Goal: Transaction & Acquisition: Subscribe to service/newsletter

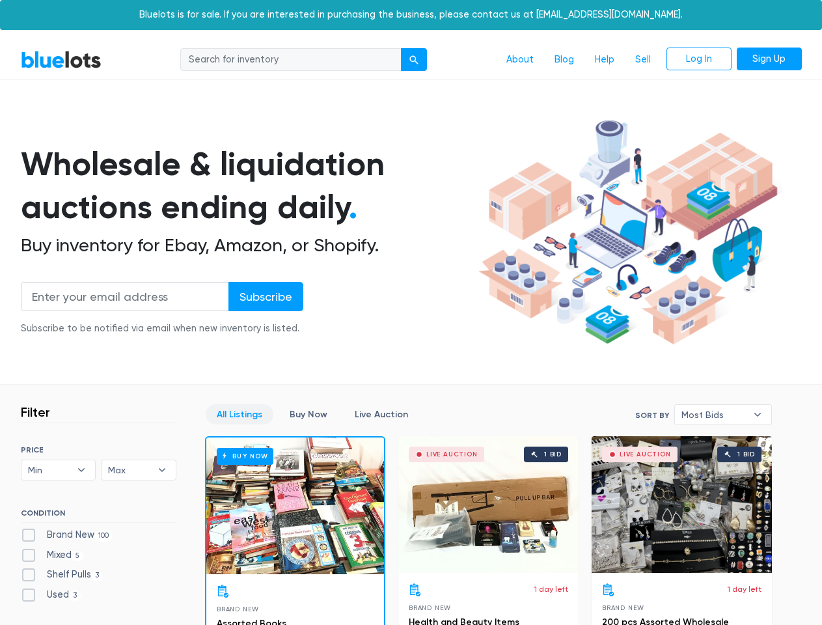
click at [415, 60] on div "submit" at bounding box center [414, 59] width 9 height 9
click at [265, 296] on input "Subscribe" at bounding box center [266, 296] width 75 height 29
click at [59, 470] on span "Min" at bounding box center [49, 470] width 43 height 20
click at [139, 470] on span "Max" at bounding box center [129, 470] width 43 height 20
click at [723, 415] on span "Most Bids" at bounding box center [714, 415] width 65 height 20
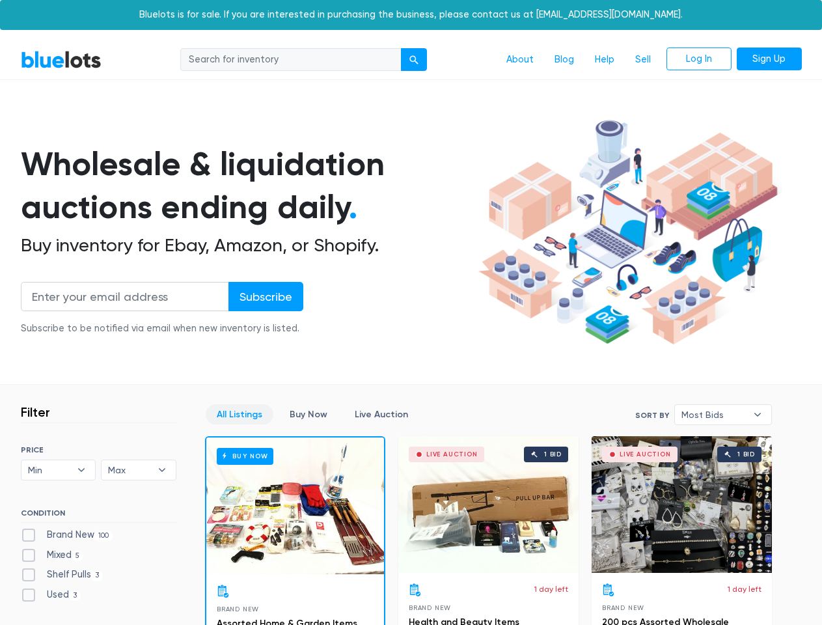
click at [415, 60] on div "submit" at bounding box center [414, 59] width 9 height 9
click at [265, 296] on input "Subscribe" at bounding box center [266, 296] width 75 height 29
click at [59, 470] on span "Min" at bounding box center [49, 470] width 43 height 20
click at [139, 470] on span "Max" at bounding box center [129, 470] width 43 height 20
click at [723, 415] on span "Most Bids" at bounding box center [714, 415] width 65 height 20
